Goal: Communication & Community: Ask a question

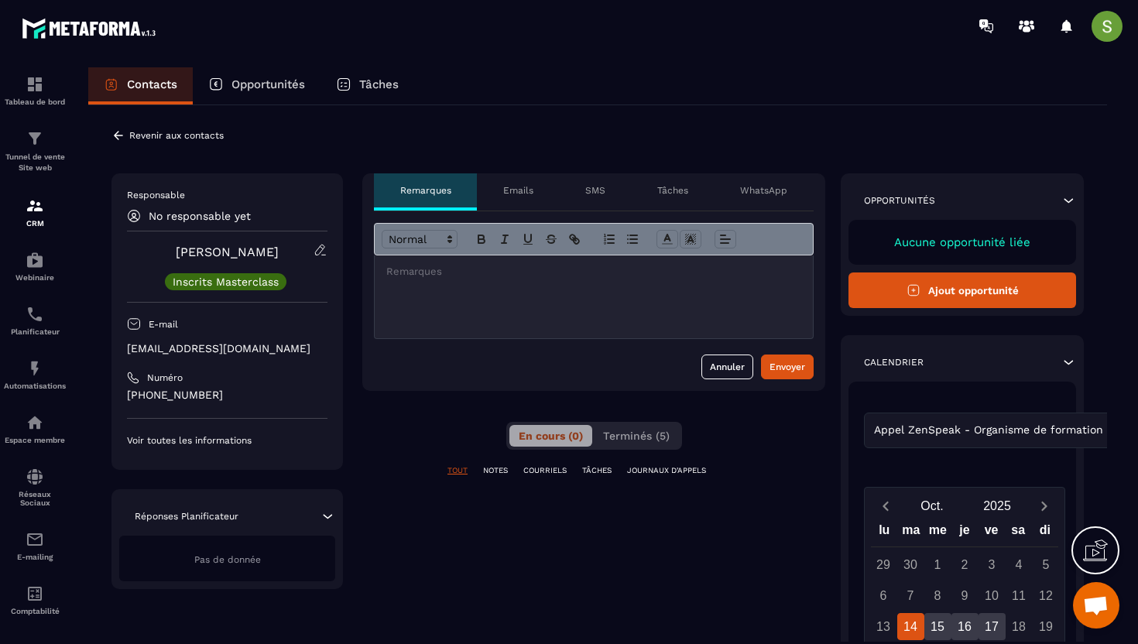
click at [176, 348] on p "[EMAIL_ADDRESS][DOMAIN_NAME]" at bounding box center [227, 348] width 200 height 15
copy div "[EMAIL_ADDRESS][DOMAIN_NAME]"
click at [289, 317] on div "E-mail" at bounding box center [227, 323] width 200 height 27
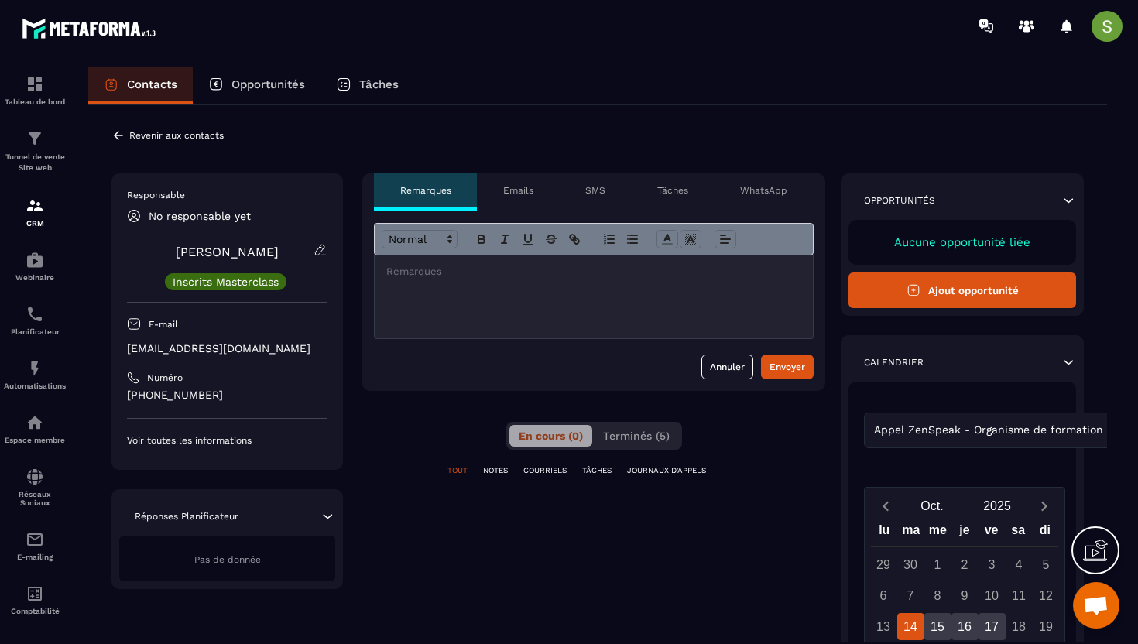
click at [522, 114] on div "**********" at bounding box center [597, 537] width 1019 height 865
click at [561, 266] on p at bounding box center [593, 272] width 415 height 14
click at [771, 368] on div "Envoyer" at bounding box center [787, 366] width 36 height 15
